Goal: Task Accomplishment & Management: Complete application form

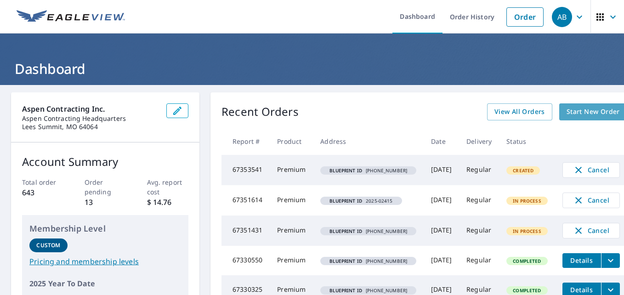
click at [591, 110] on span "Start New Order" at bounding box center [593, 111] width 53 height 11
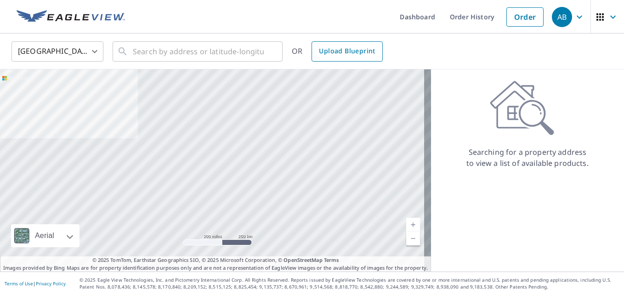
click at [341, 57] on link "Upload Blueprint" at bounding box center [347, 51] width 71 height 20
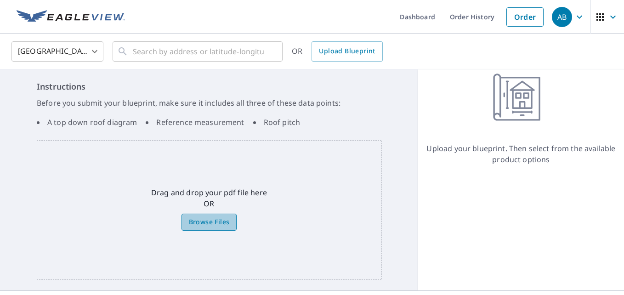
click at [205, 226] on span "Browse Files" at bounding box center [209, 222] width 41 height 11
click at [0, 0] on input "Browse Files" at bounding box center [0, 0] width 0 height 0
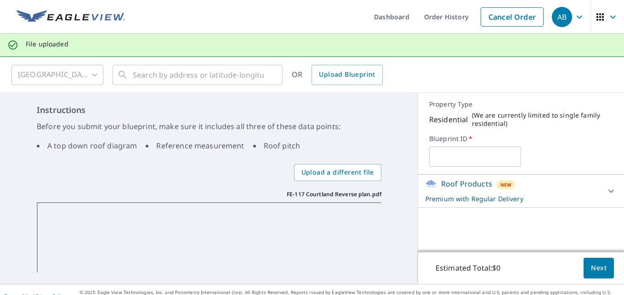
click at [486, 156] on input "text" at bounding box center [475, 157] width 92 height 26
type input "2025-02417"
click at [591, 268] on span "Next" at bounding box center [599, 267] width 16 height 11
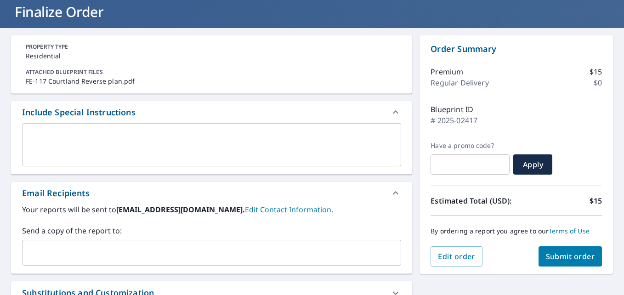
scroll to position [92, 0]
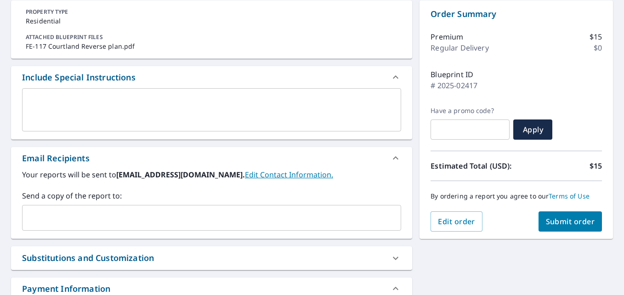
click at [66, 211] on input "text" at bounding box center [204, 217] width 357 height 17
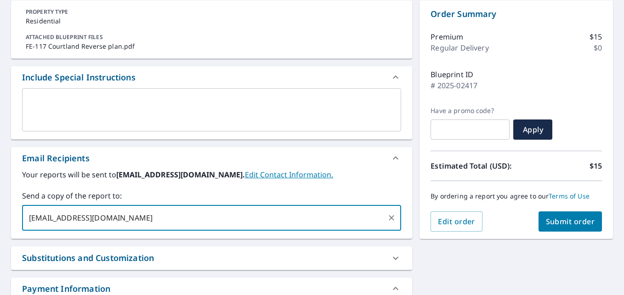
type input "[EMAIL_ADDRESS][DOMAIN_NAME]"
click at [546, 222] on span "Submit order" at bounding box center [570, 222] width 49 height 10
